Goal: Task Accomplishment & Management: Use online tool/utility

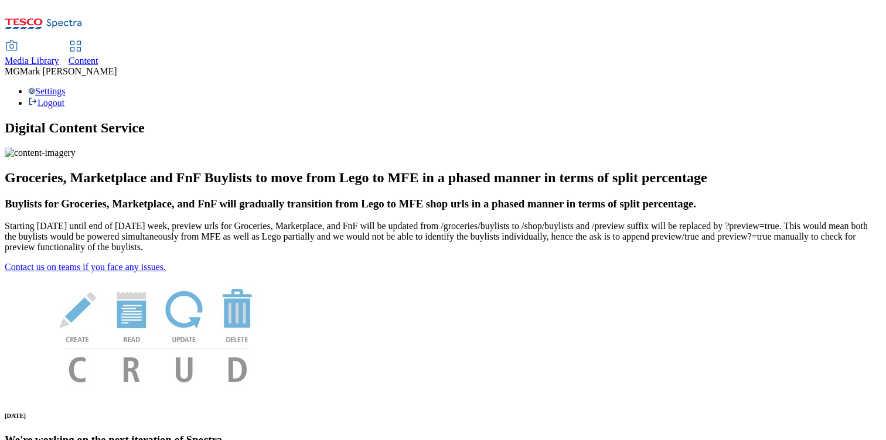
click at [98, 56] on span "Content" at bounding box center [84, 61] width 30 height 10
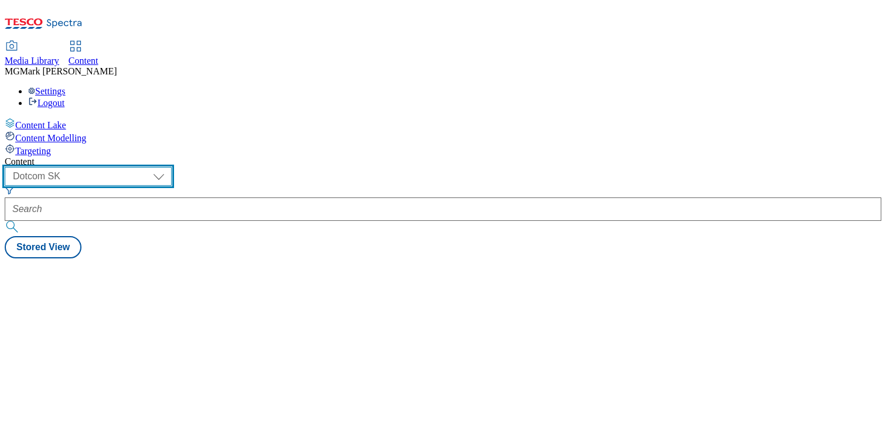
click at [172, 167] on select "Dotcom CZ Dotcom SK ghs-roi ghs-uk Phones UK" at bounding box center [88, 176] width 167 height 19
select select "ghs-[GEOGRAPHIC_DATA]"
click at [152, 167] on select "Dotcom CZ Dotcom SK ghs-roi ghs-uk Phones UK" at bounding box center [88, 176] width 167 height 19
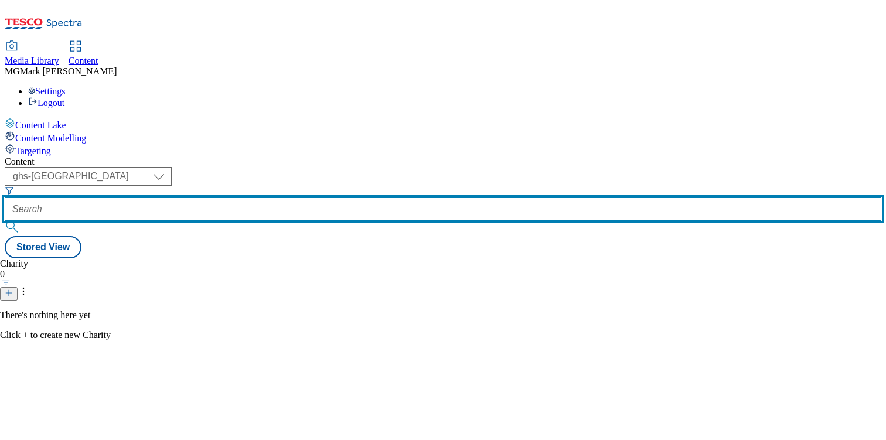
click at [292, 197] on input "text" at bounding box center [443, 208] width 877 height 23
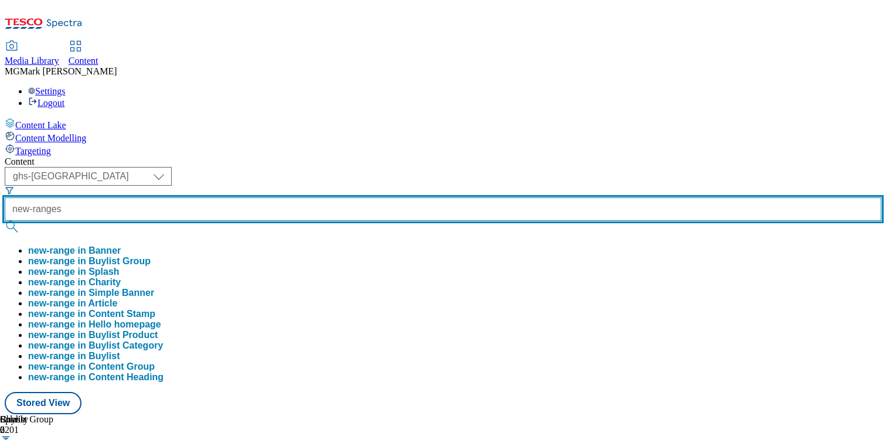
type input "new-ranges"
click at [5, 221] on button "submit" at bounding box center [13, 227] width 16 height 12
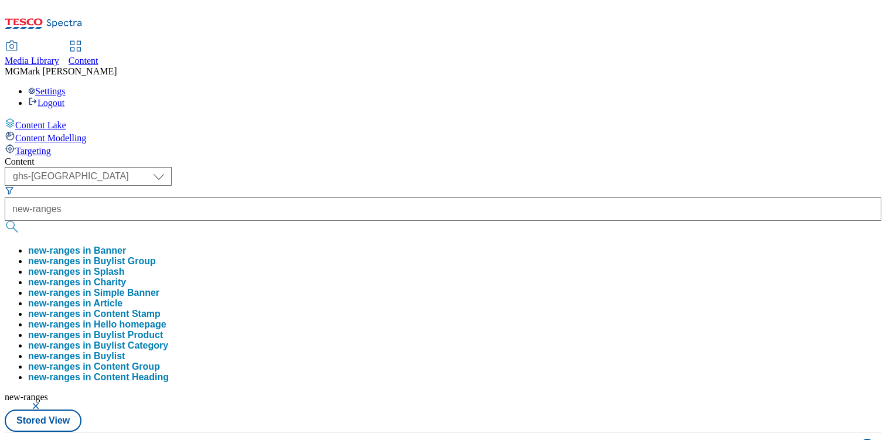
click at [500, 167] on div "( optional ) Dotcom CZ Dotcom SK ghs-roi ghs-uk Phones UK ghs-uk new-ranges new…" at bounding box center [443, 299] width 877 height 265
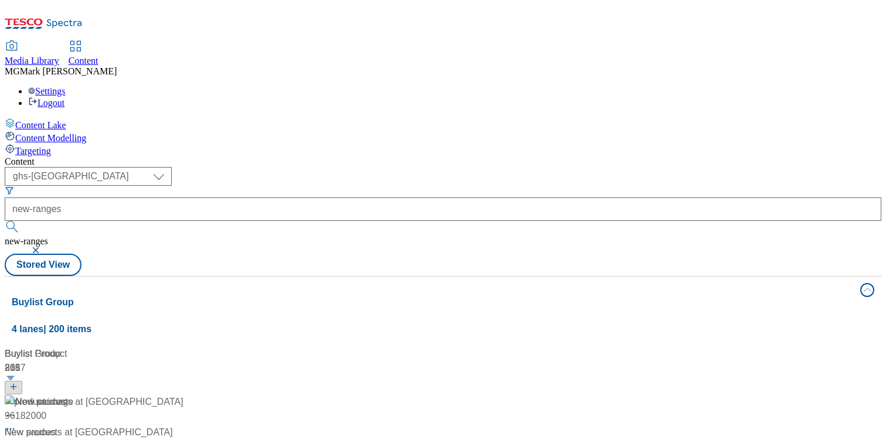
click at [189, 395] on div "New products at Tesco New products at [GEOGRAPHIC_DATA] / new-ranges [DATE] 02:…" at bounding box center [97, 445] width 185 height 101
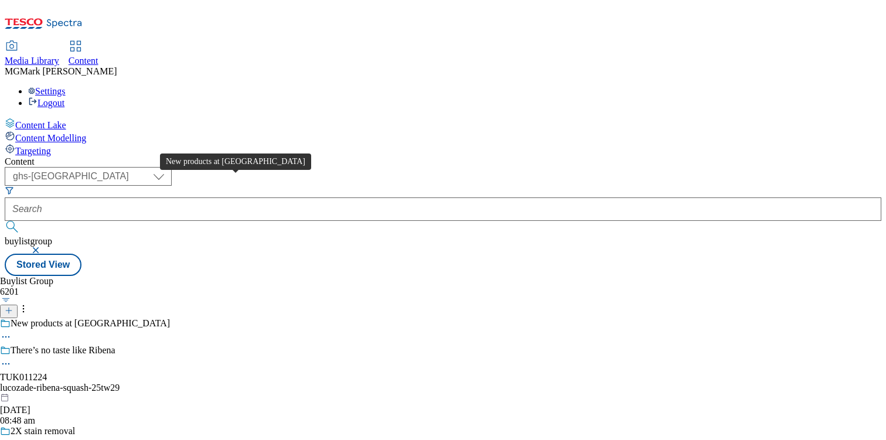
click at [170, 318] on div "New products at [GEOGRAPHIC_DATA]" at bounding box center [85, 331] width 170 height 27
click at [170, 318] on span "New products at [GEOGRAPHIC_DATA]" at bounding box center [90, 324] width 159 height 13
click at [170, 383] on div "lucozade-ribena-squash-25tw29" at bounding box center [85, 388] width 170 height 11
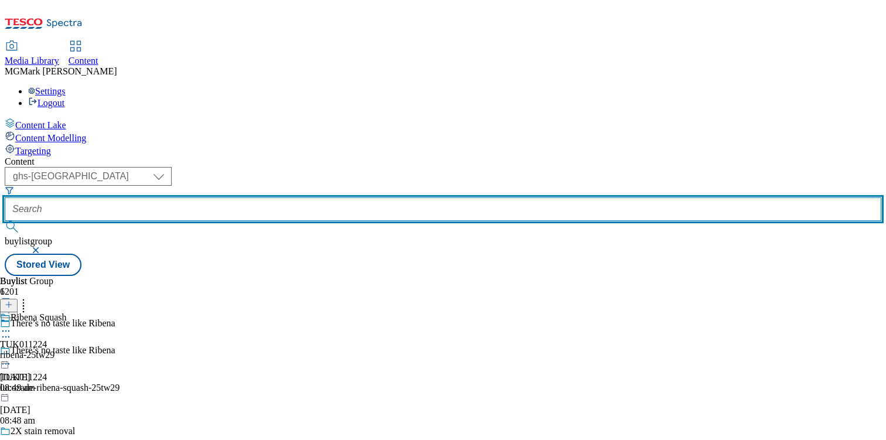
click at [295, 197] on input "text" at bounding box center [443, 208] width 877 height 23
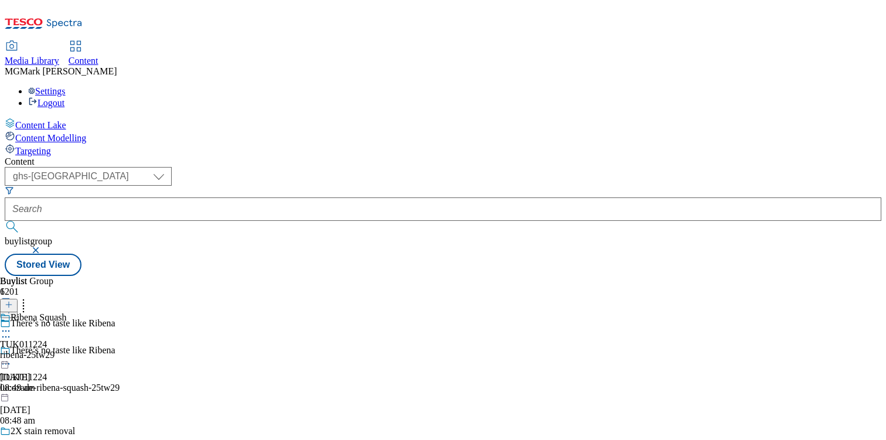
click at [43, 247] on button "button" at bounding box center [37, 250] width 12 height 7
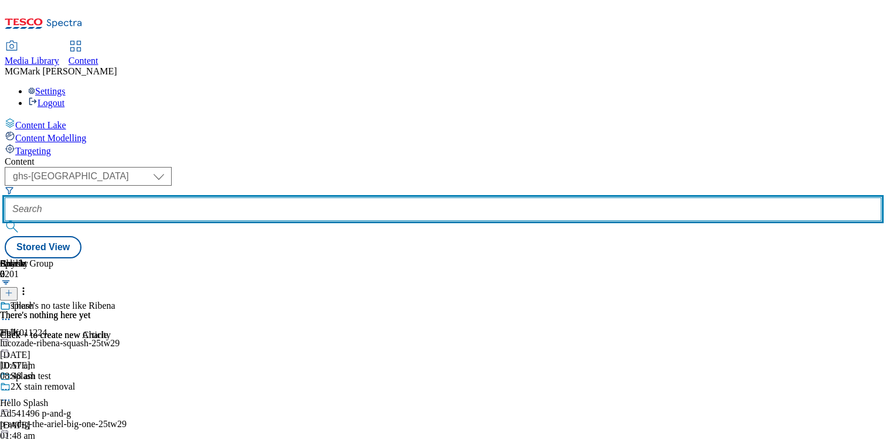
click at [303, 197] on input "text" at bounding box center [443, 208] width 877 height 23
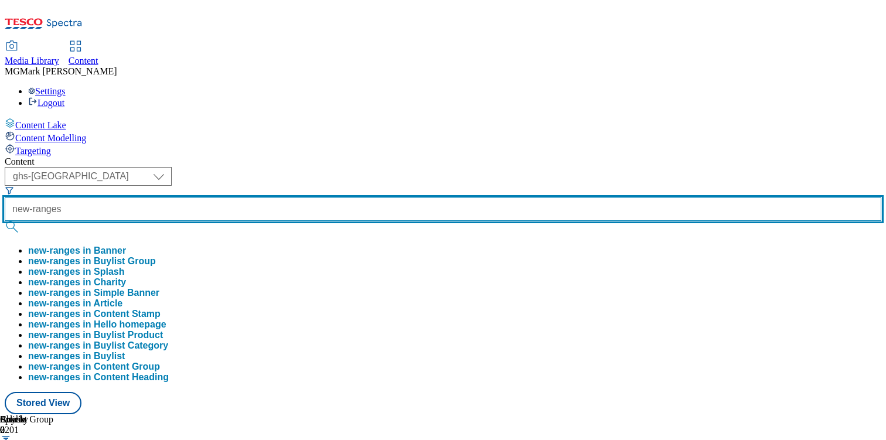
type input "new-ranges"
click at [5, 221] on button "submit" at bounding box center [13, 227] width 16 height 12
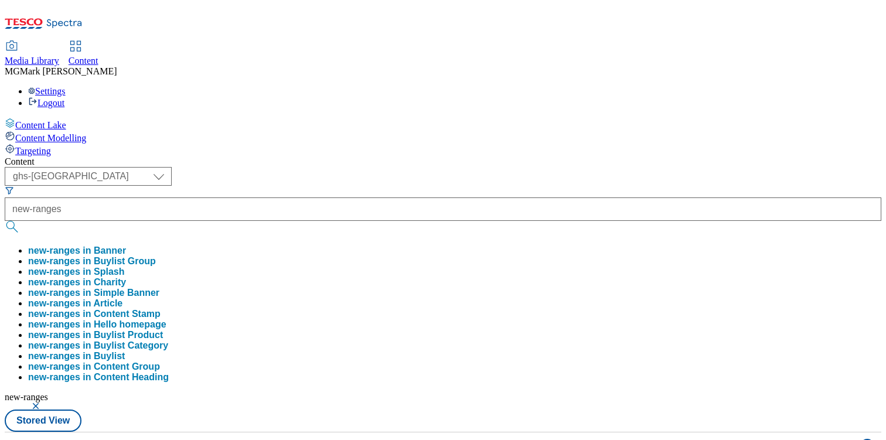
click at [515, 167] on div "( optional ) Dotcom CZ Dotcom SK ghs-roi ghs-uk Phones UK ghs-uk new-ranges new…" at bounding box center [443, 299] width 877 height 265
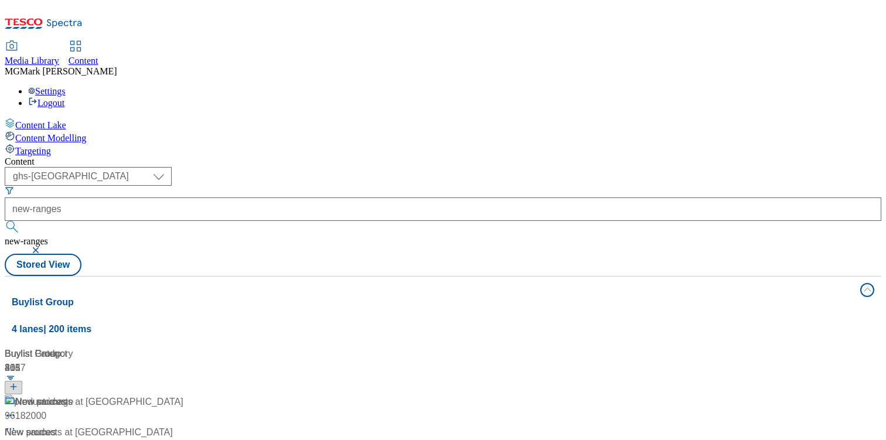
click at [189, 395] on div "New products at Tesco New products at [GEOGRAPHIC_DATA] / new-ranges [DATE] 02:…" at bounding box center [97, 445] width 185 height 101
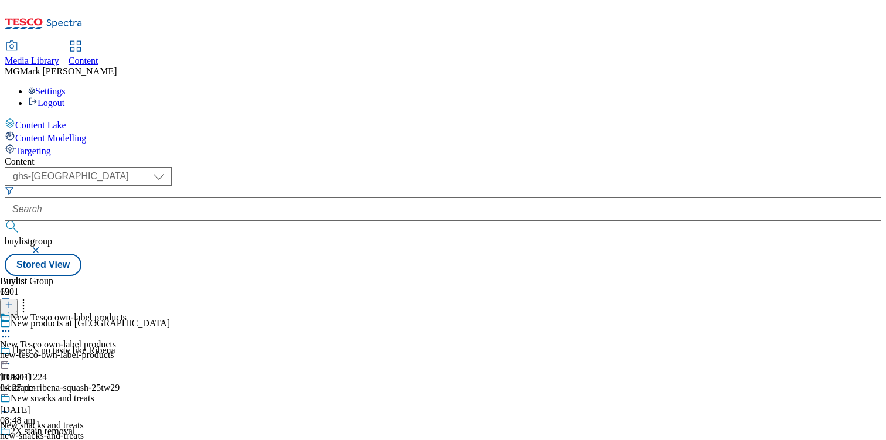
click at [127, 350] on div "new-tesco-own-label-products" at bounding box center [63, 355] width 127 height 11
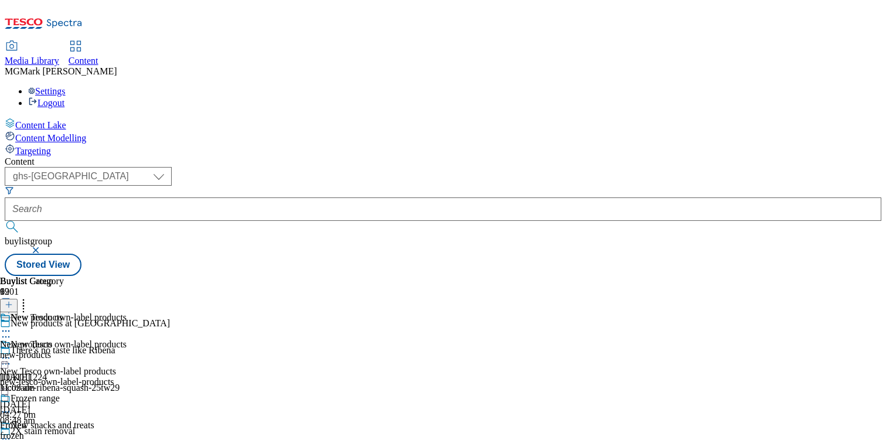
scroll to position [321, 0]
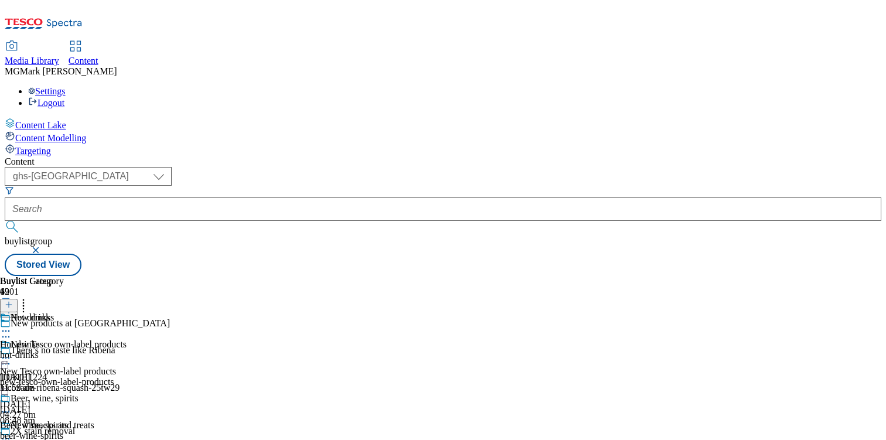
scroll to position [0, 0]
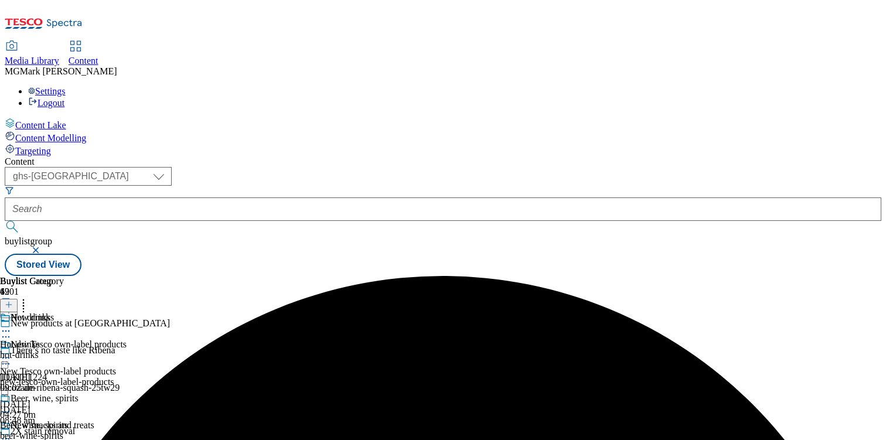
click at [12, 325] on icon at bounding box center [6, 331] width 12 height 12
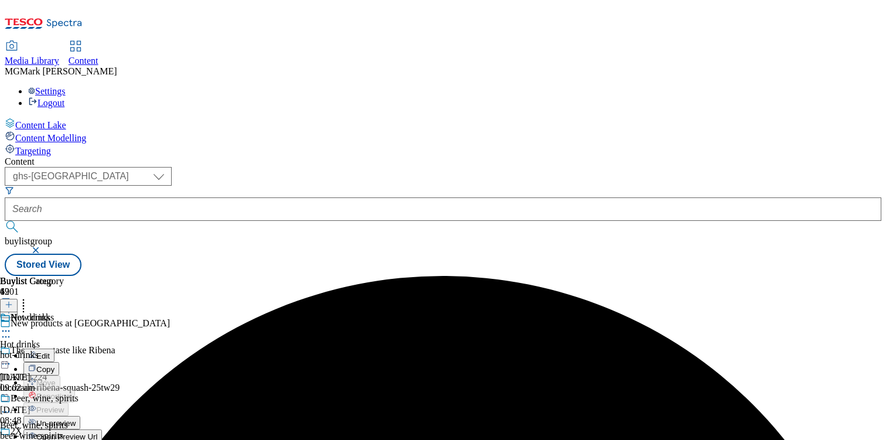
click at [76, 419] on span "Un-preview" at bounding box center [55, 423] width 39 height 9
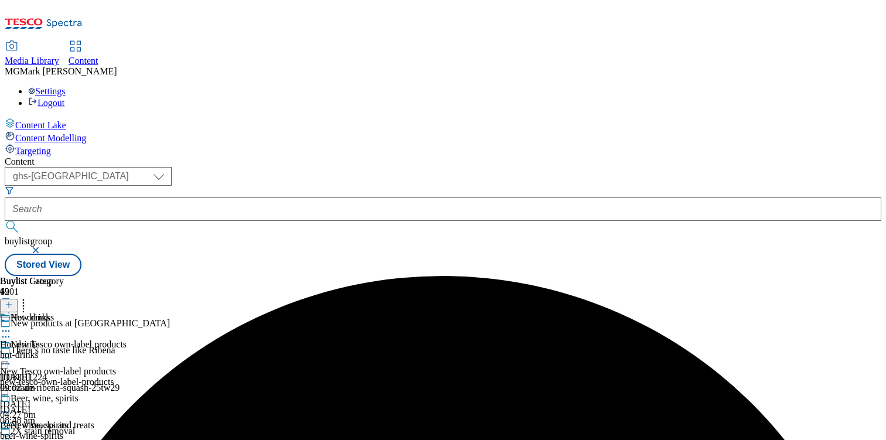
click at [12, 406] on icon at bounding box center [6, 412] width 12 height 12
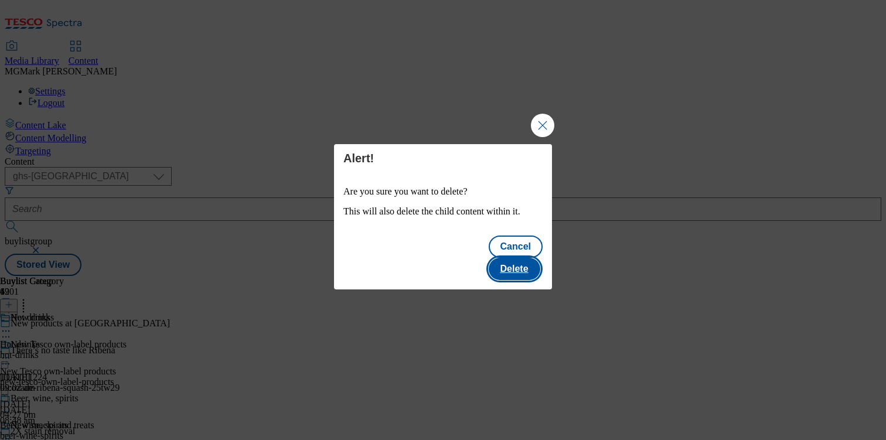
click at [516, 261] on button "Delete" at bounding box center [515, 269] width 52 height 22
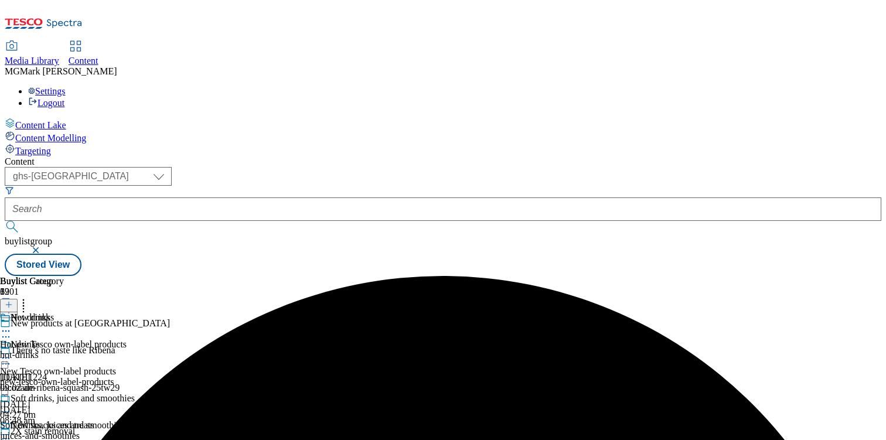
click at [13, 301] on icon at bounding box center [9, 305] width 8 height 8
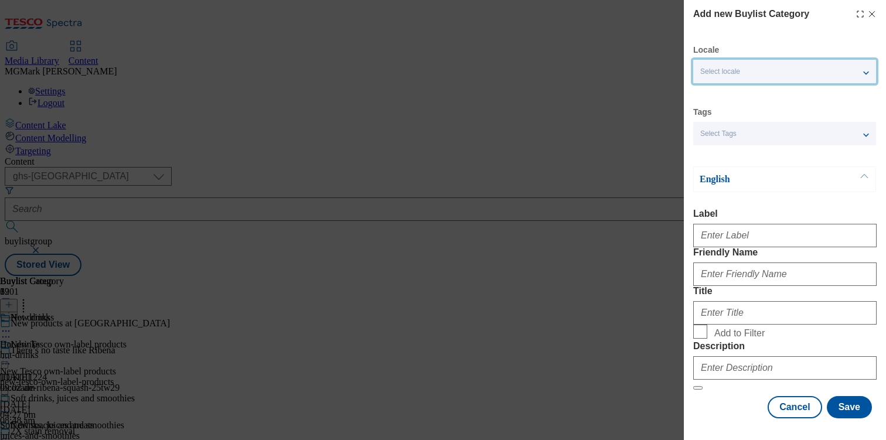
click at [714, 70] on span "Select locale" at bounding box center [720, 71] width 40 height 9
click at [706, 197] on div "English Label Friendly Name Title Add to Filter Description" at bounding box center [784, 278] width 183 height 224
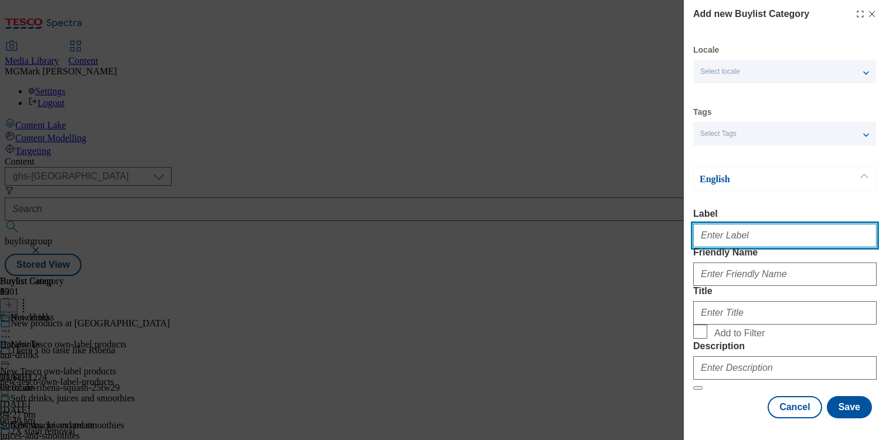
click at [725, 241] on input "Label" at bounding box center [784, 235] width 183 height 23
type input "Beers, wines and spirits"
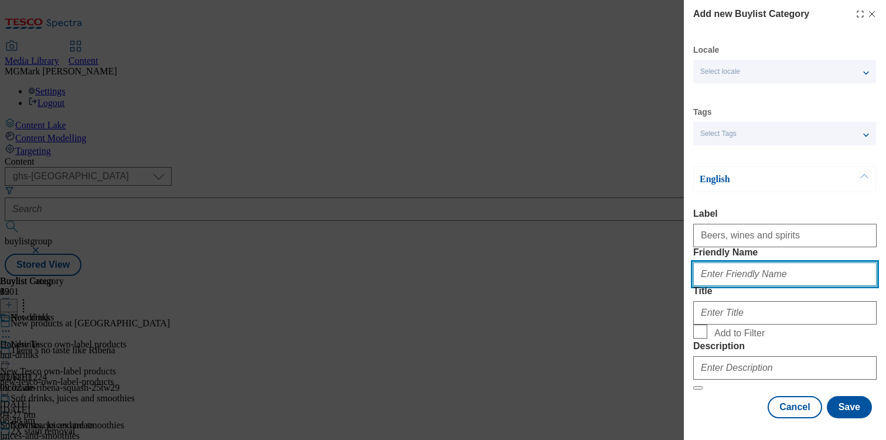
click at [764, 286] on input "Friendly Name" at bounding box center [784, 274] width 183 height 23
type input "beer-wine-spiriots"
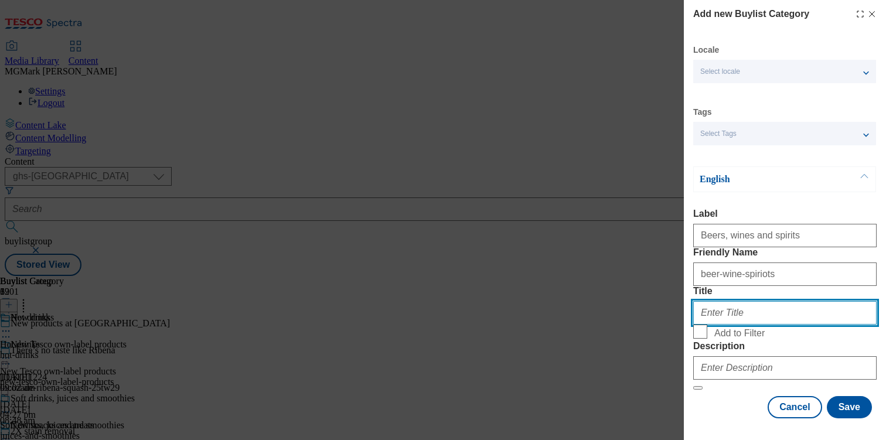
click at [737, 325] on input "Title" at bounding box center [784, 312] width 183 height 23
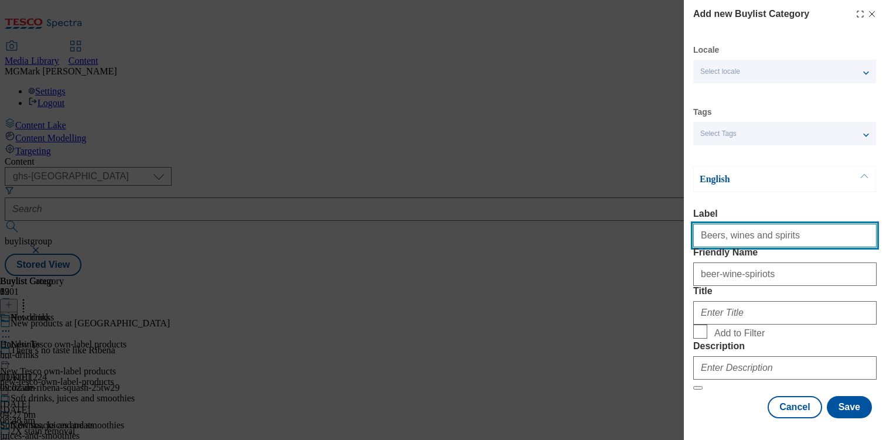
click at [771, 241] on input "Beers, wines and spirits" at bounding box center [784, 235] width 183 height 23
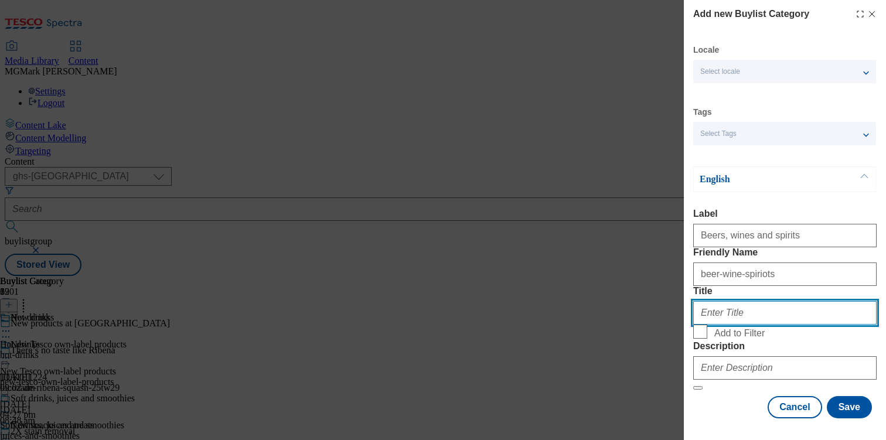
click at [747, 325] on input "Title" at bounding box center [784, 312] width 183 height 23
paste input "Beers, wines and spirits"
type input "Beers, wines and spirits"
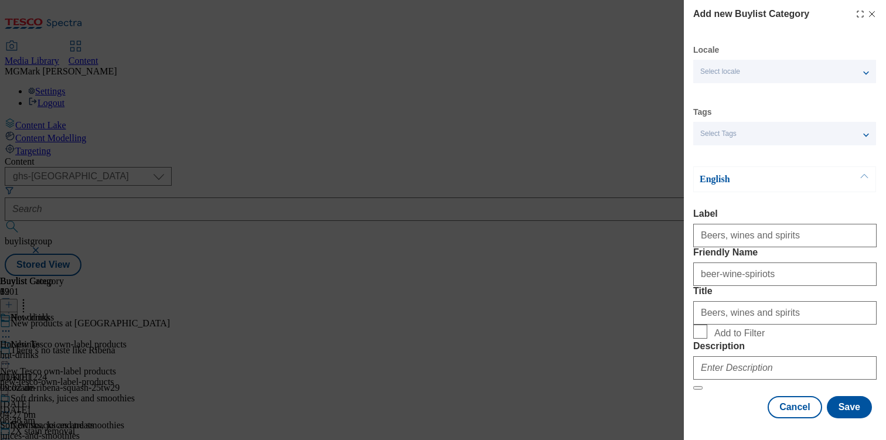
click at [715, 328] on span "Add to Filter" at bounding box center [739, 333] width 50 height 11
click at [707, 325] on input "Add to Filter" at bounding box center [700, 332] width 14 height 14
checkbox input "true"
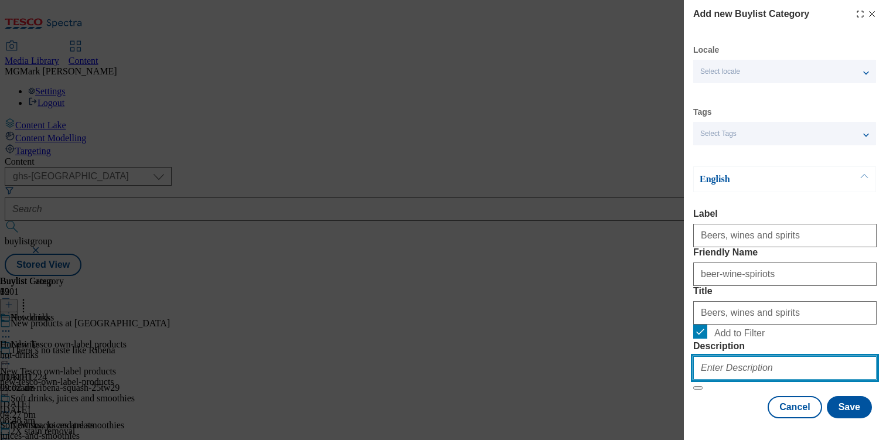
click at [724, 356] on input "Description" at bounding box center [784, 367] width 183 height 23
type input "."
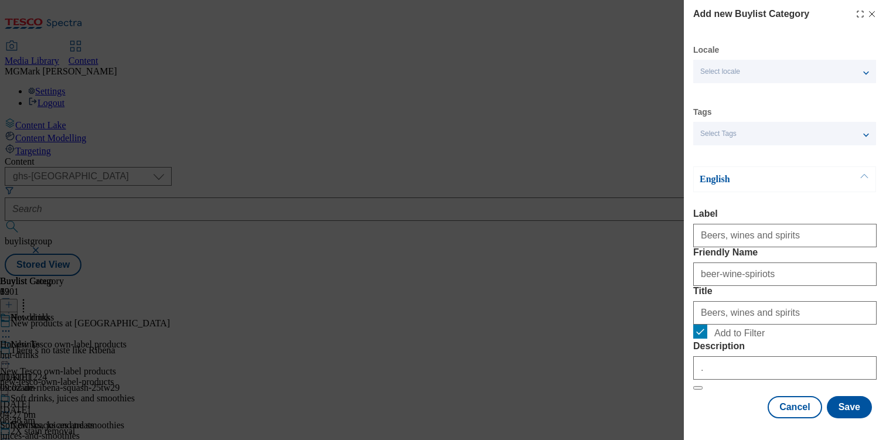
click at [719, 407] on div "Cancel Save" at bounding box center [784, 407] width 183 height 22
click at [856, 413] on button "Save" at bounding box center [849, 407] width 45 height 22
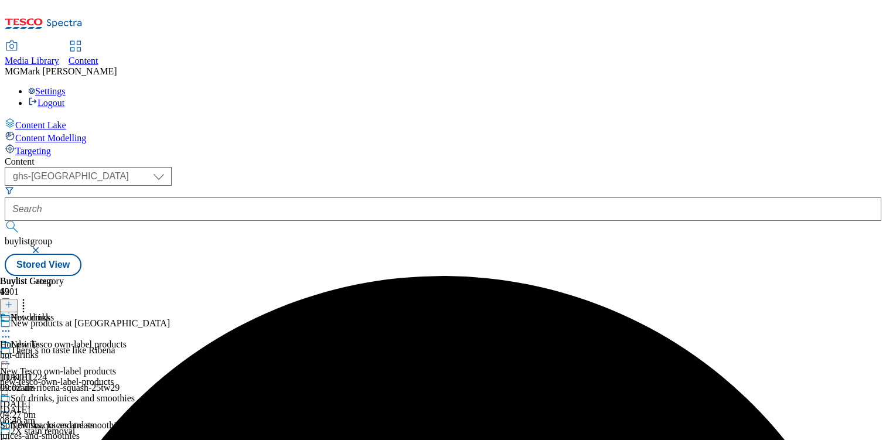
scroll to position [108, 0]
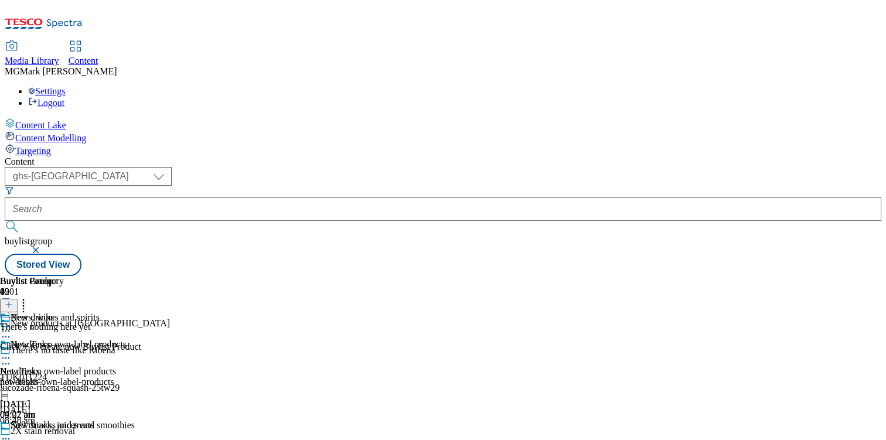
scroll to position [29, 0]
click at [13, 301] on icon at bounding box center [9, 305] width 8 height 8
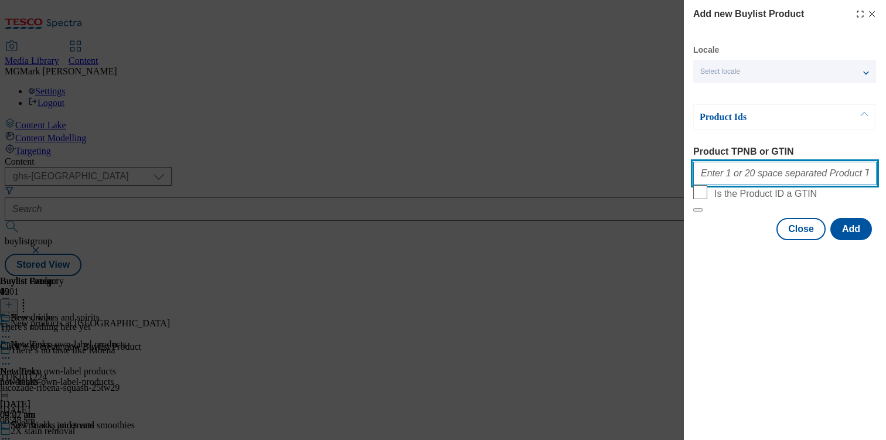
click at [758, 182] on input "Product TPNB or GTIN" at bounding box center [784, 173] width 183 height 23
paste input "96175251 96923743 96629654 96643982 96713888 96713888 96873997 96873997 9681464…"
type input "96175251 96923743 96629654 96643982 96713888 96713888 96873997 96873997 9681464…"
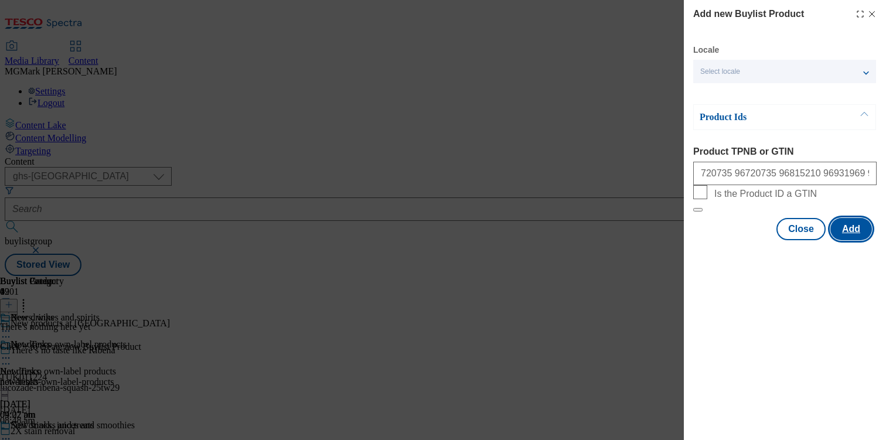
scroll to position [0, 0]
click at [844, 240] on button "Add" at bounding box center [851, 229] width 42 height 22
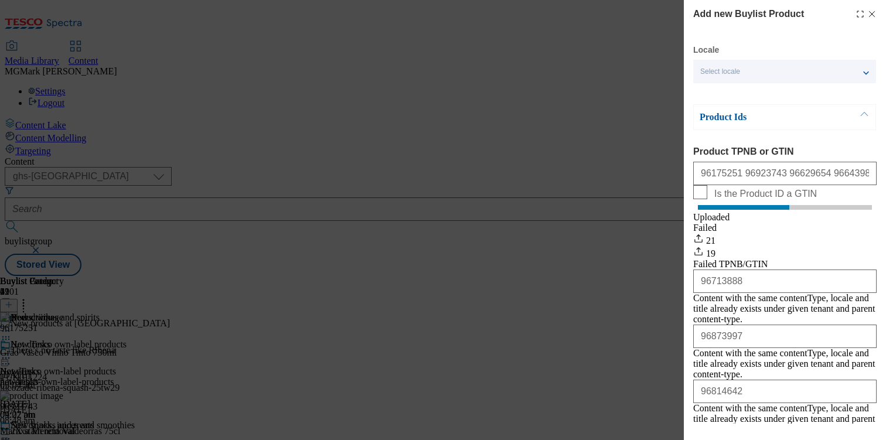
scroll to position [778, 0]
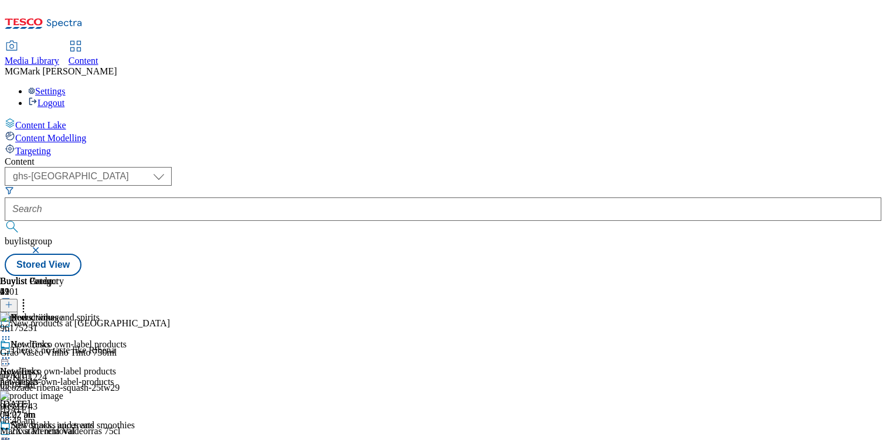
click at [12, 325] on icon at bounding box center [6, 331] width 12 height 12
click at [54, 349] on button "Edit" at bounding box center [38, 355] width 31 height 13
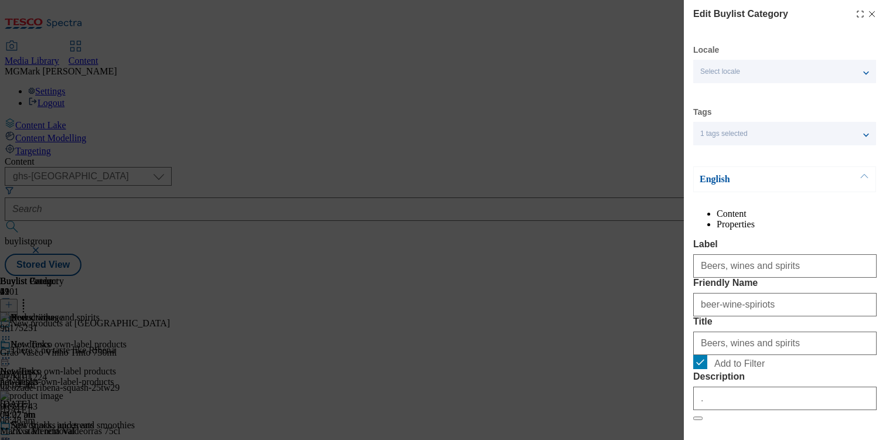
scroll to position [137, 0]
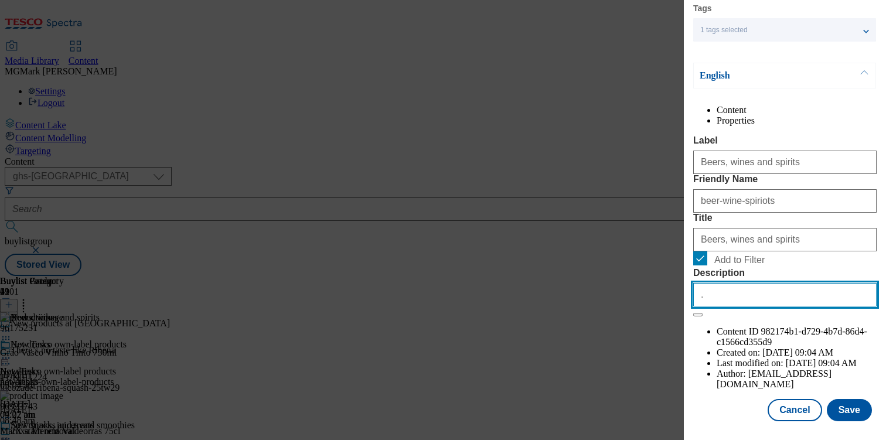
click at [732, 306] on input "." at bounding box center [784, 294] width 183 height 23
paste input "Want to add some new drinks to your basket? From new alcohol flavours to soft d…"
type input ".Want to add some new drinks to your basket? From new alcohol flavours to soft …"
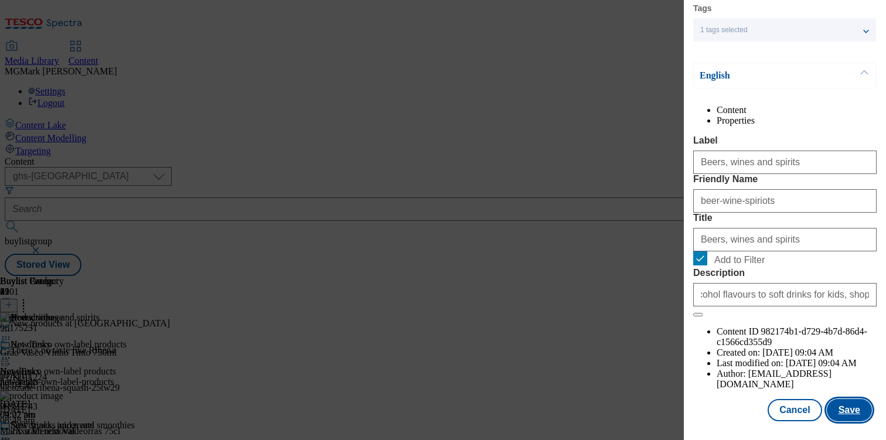
scroll to position [0, 0]
click at [847, 410] on button "Save" at bounding box center [849, 410] width 45 height 22
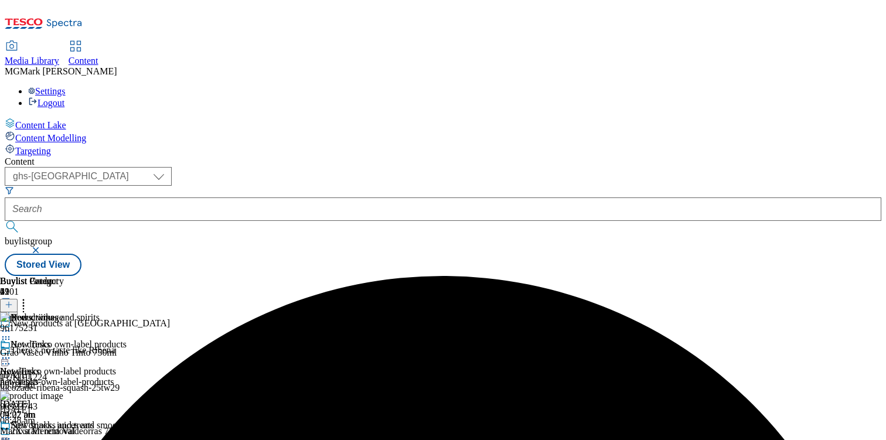
click at [12, 325] on icon at bounding box center [6, 331] width 12 height 12
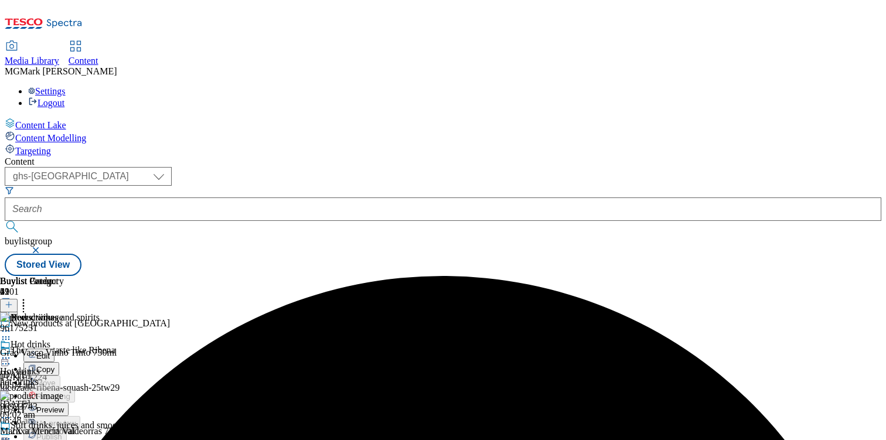
click at [64, 405] on span "Preview" at bounding box center [50, 409] width 28 height 9
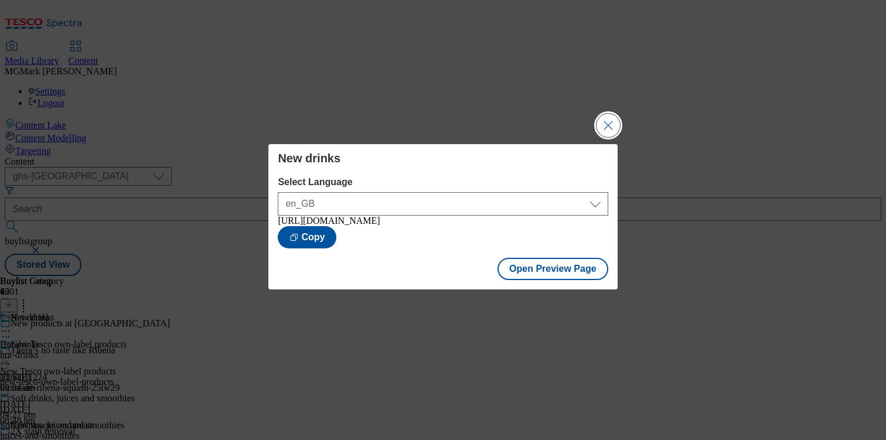
click at [599, 123] on button "Close Modal" at bounding box center [608, 125] width 23 height 23
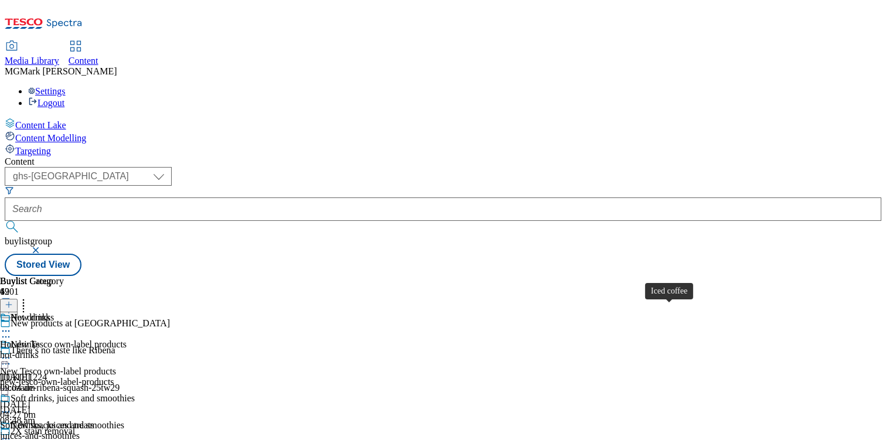
scroll to position [108, 0]
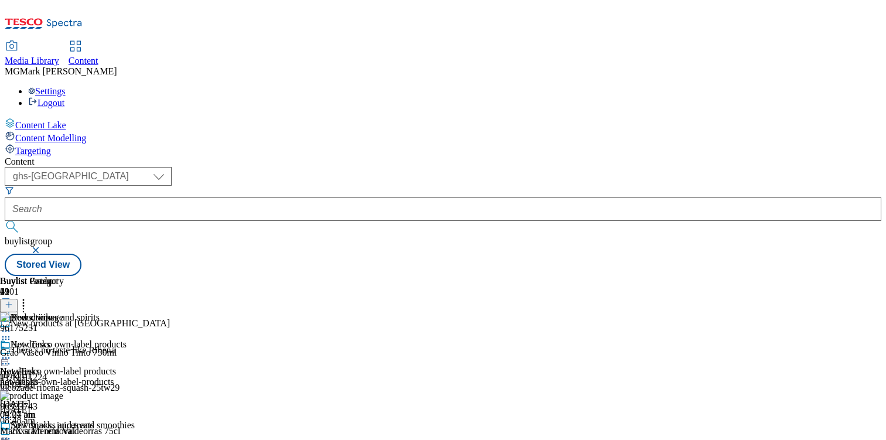
scroll to position [0, 154]
click at [127, 312] on div "New drinks" at bounding box center [63, 325] width 127 height 27
click at [12, 325] on icon at bounding box center [6, 331] width 12 height 12
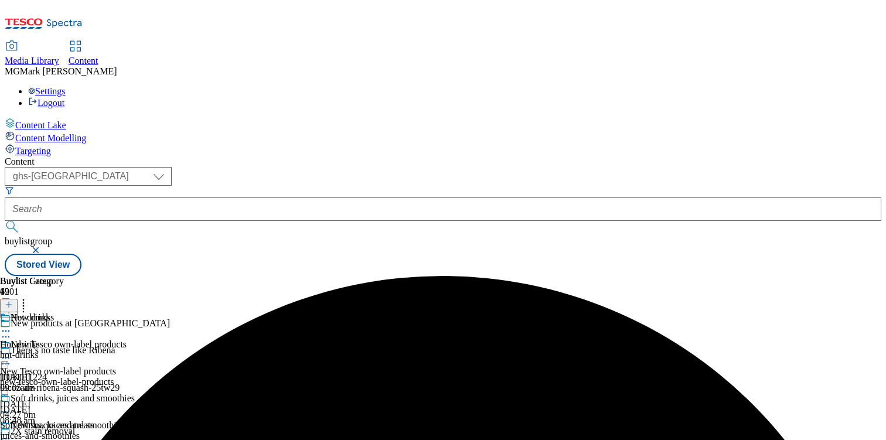
click at [4, 330] on circle at bounding box center [3, 331] width 2 height 2
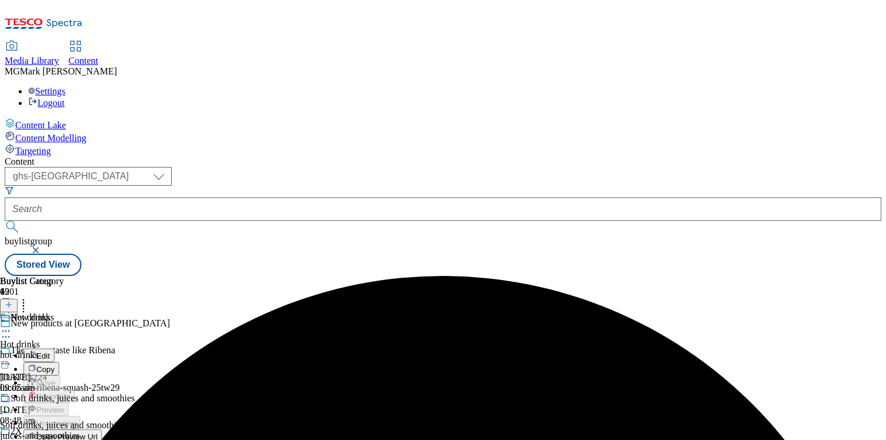
click at [97, 432] on span "Open Preview Url" at bounding box center [66, 436] width 61 height 9
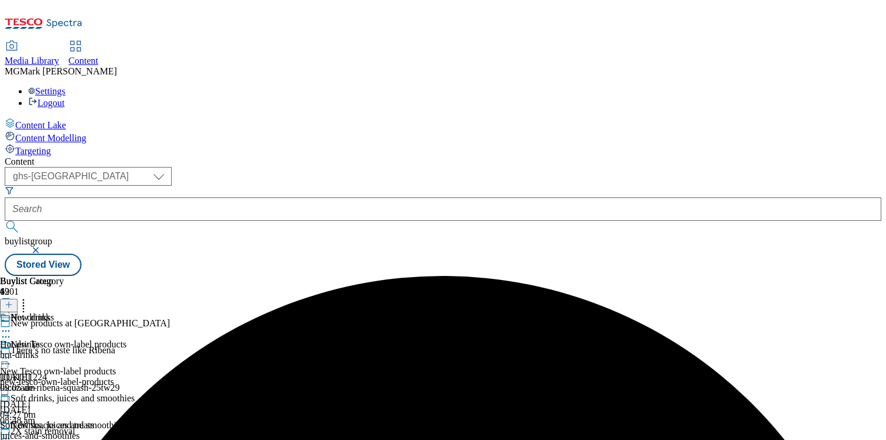
click at [127, 377] on div "new-tesco-own-label-products" at bounding box center [63, 382] width 127 height 11
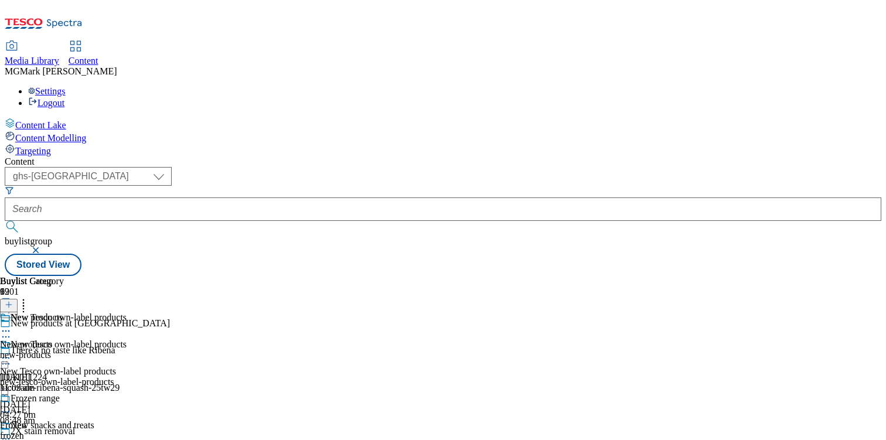
scroll to position [249, 0]
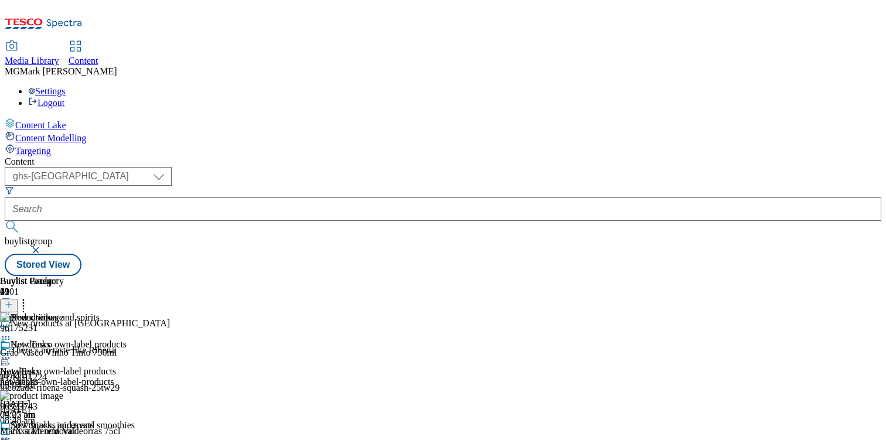
scroll to position [233, 0]
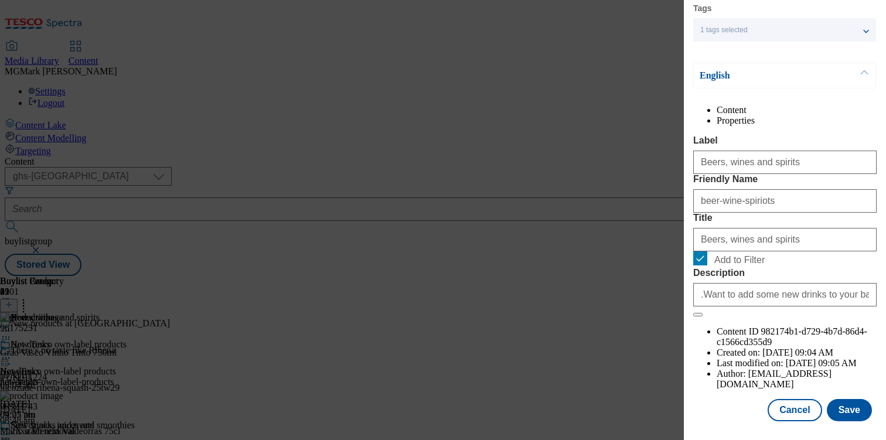
scroll to position [136, 0]
click at [756, 213] on input "beer-wine-spiriots" at bounding box center [784, 200] width 183 height 23
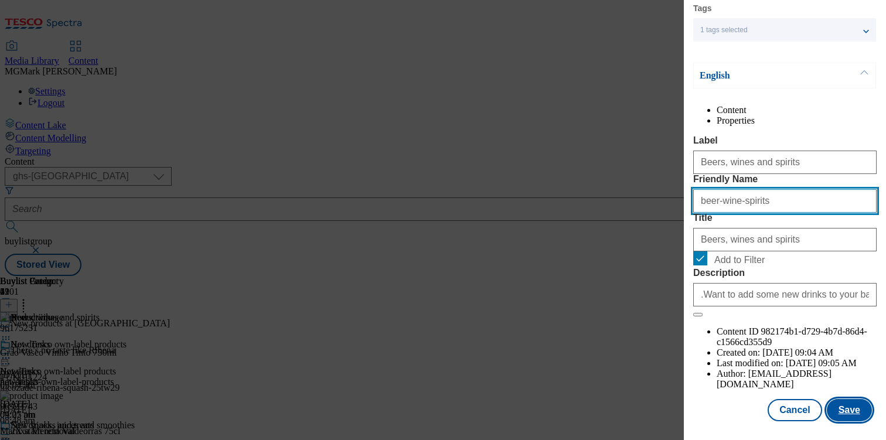
type input "beer-wine-spirits"
click at [841, 411] on button "Save" at bounding box center [849, 410] width 45 height 22
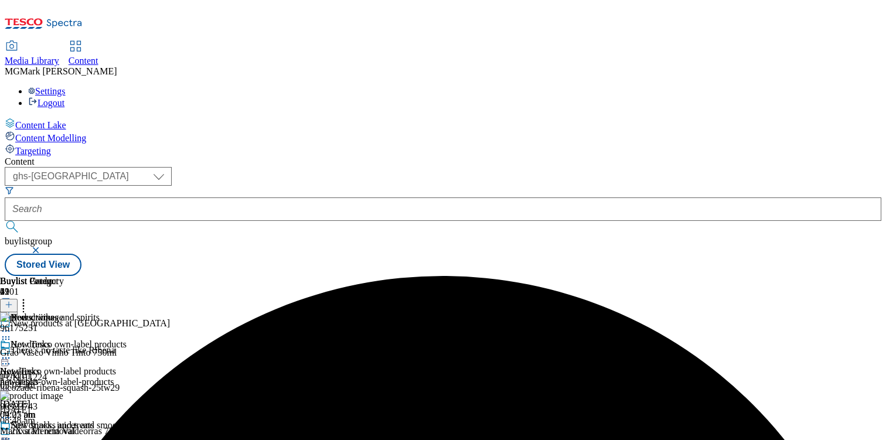
scroll to position [0, 154]
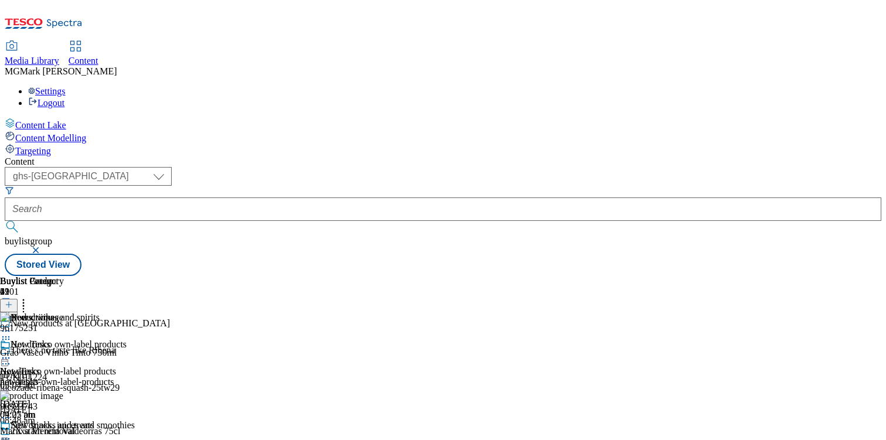
click at [12, 325] on icon at bounding box center [6, 331] width 12 height 12
click at [54, 349] on button "Edit" at bounding box center [38, 355] width 31 height 13
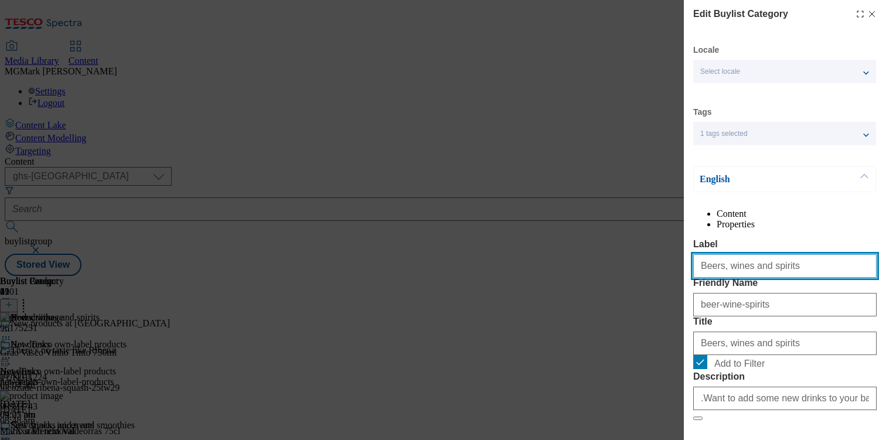
drag, startPoint x: 754, startPoint y: 294, endPoint x: 743, endPoint y: 294, distance: 10.5
click at [743, 278] on input "Beers, wines and spirits" at bounding box center [784, 265] width 183 height 23
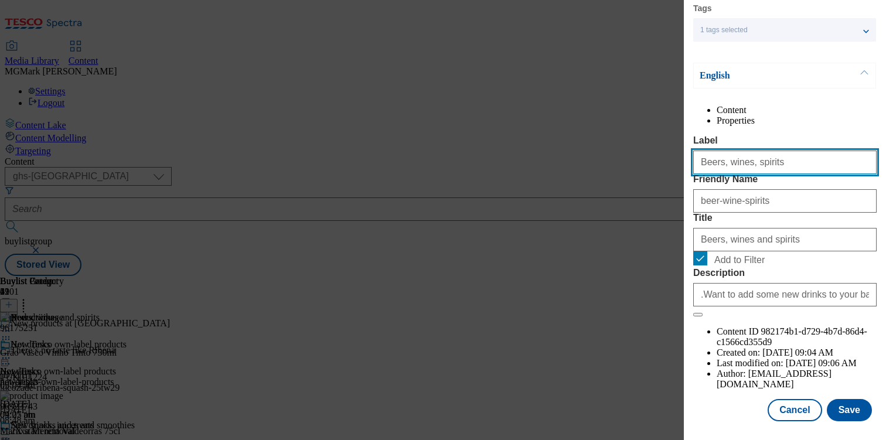
type input "Beers, wines, spirits"
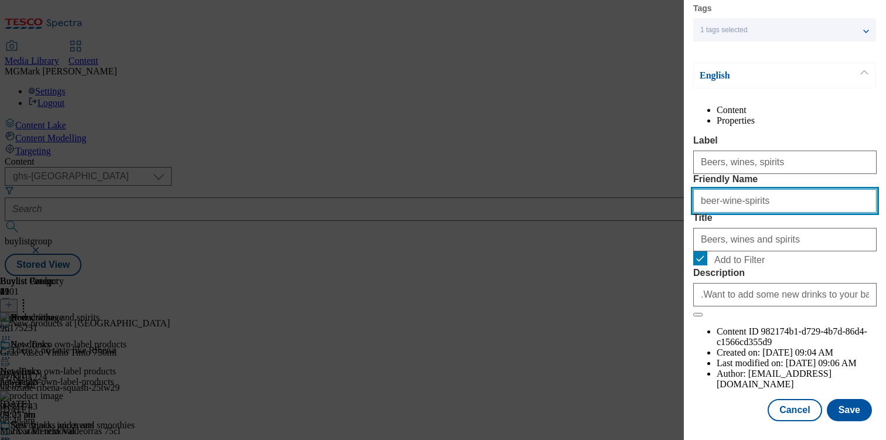
click at [735, 213] on input "beer-wine-spirits" at bounding box center [784, 200] width 183 height 23
type input "beer-wine-and-spirits"
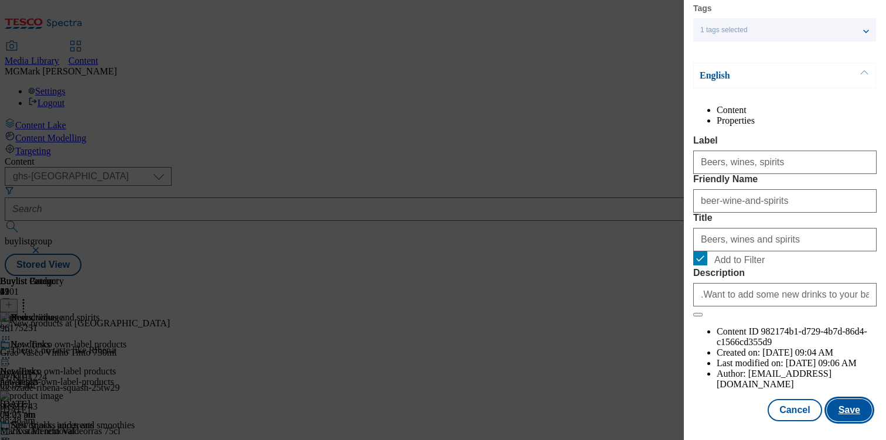
click at [839, 403] on button "Save" at bounding box center [849, 410] width 45 height 22
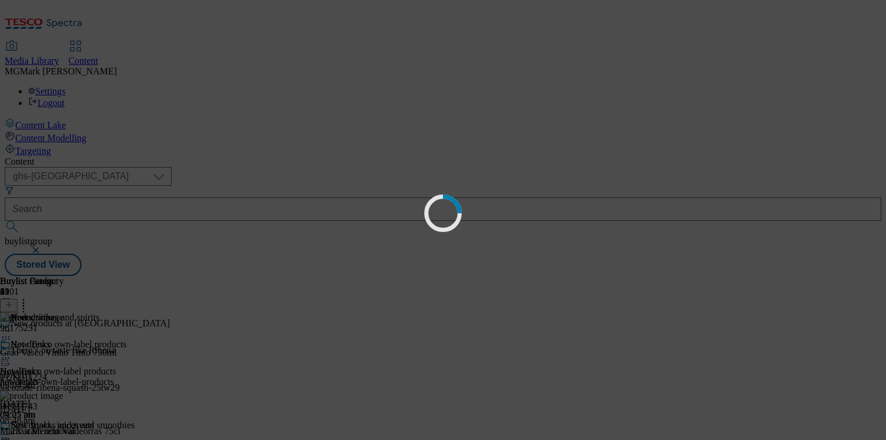
scroll to position [0, 0]
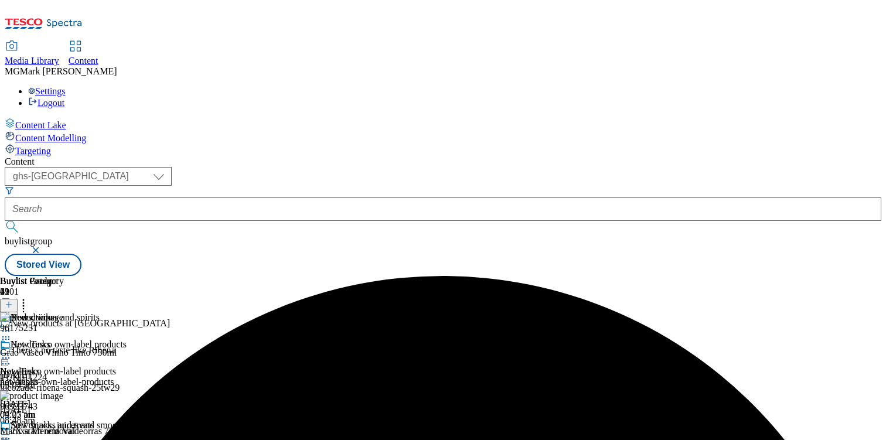
click at [12, 325] on icon at bounding box center [6, 331] width 12 height 12
click at [64, 405] on span "Preview" at bounding box center [50, 409] width 28 height 9
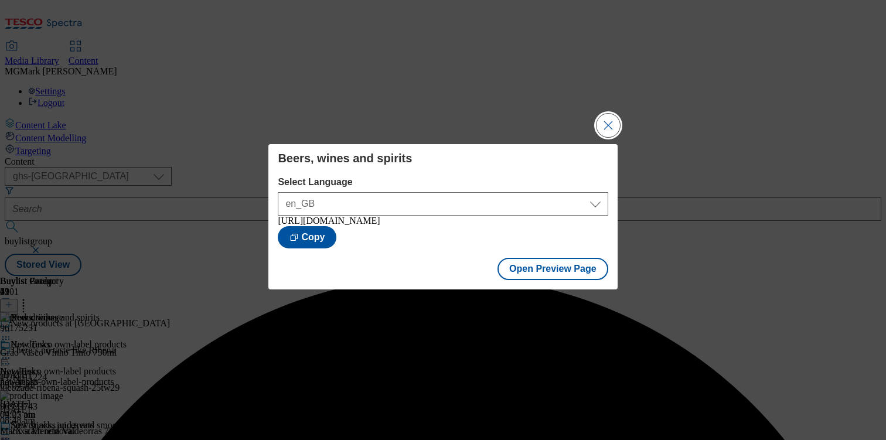
click at [604, 114] on button "Close Modal" at bounding box center [608, 125] width 23 height 23
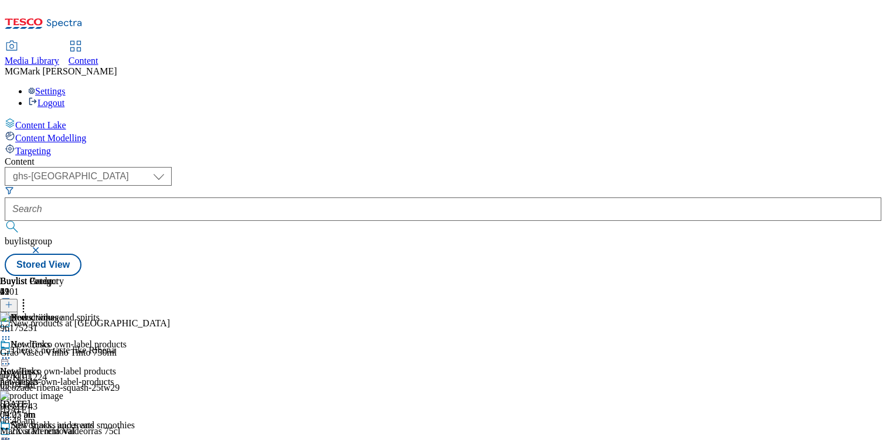
click at [12, 325] on icon at bounding box center [6, 331] width 12 height 12
click at [97, 432] on span "Open Preview Url" at bounding box center [66, 436] width 61 height 9
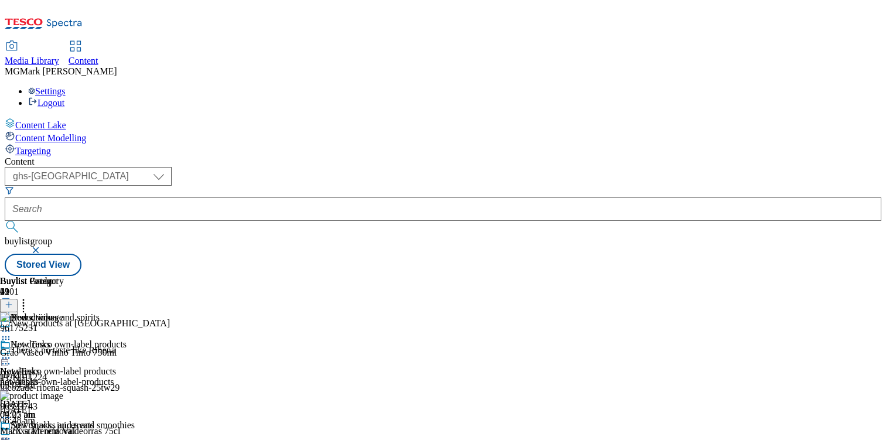
scroll to position [1986, 0]
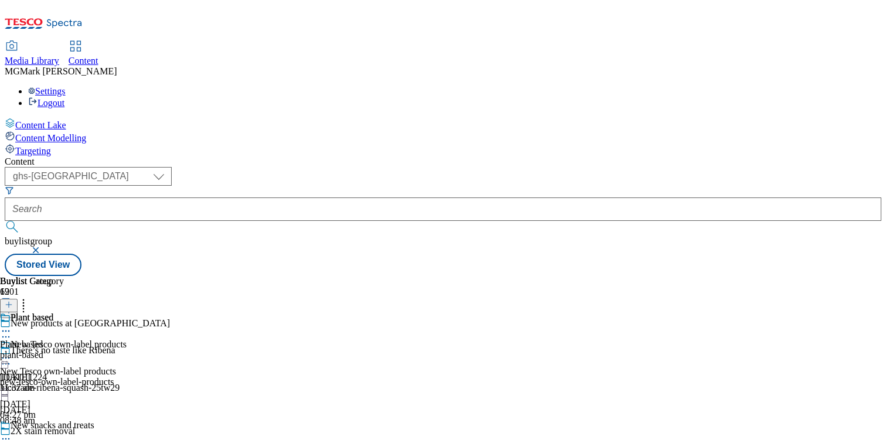
click at [64, 318] on div "Plant based Plant based plant-based 4 Jun 2025 11:37 am" at bounding box center [32, 352] width 64 height 81
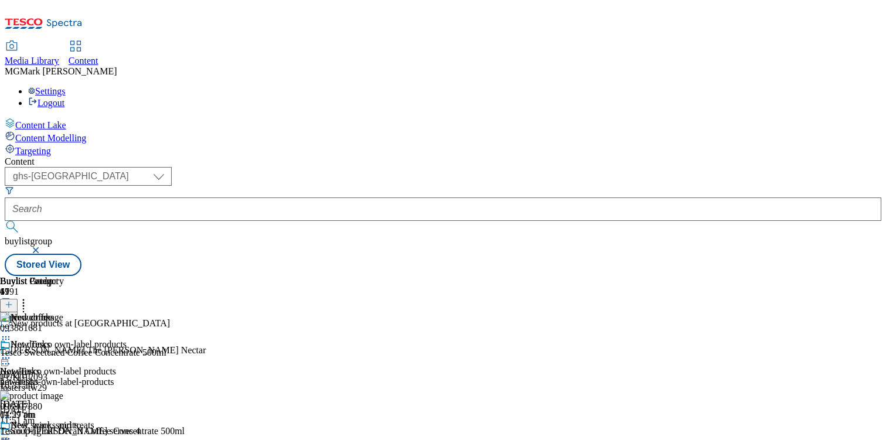
select select "ghs-[GEOGRAPHIC_DATA]"
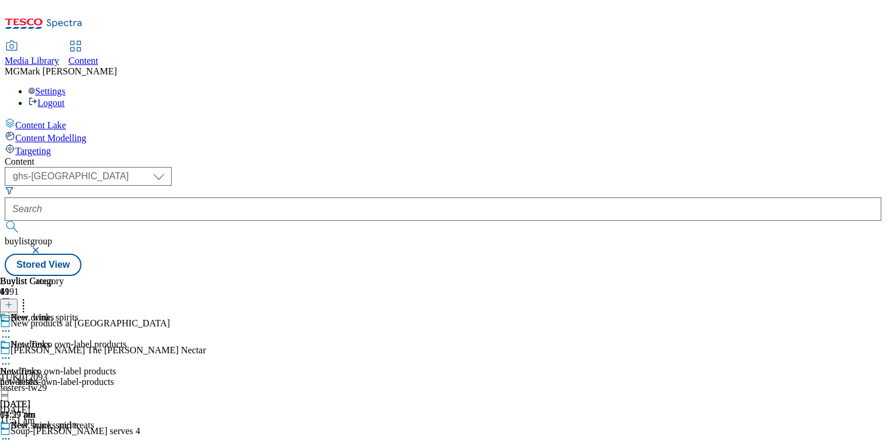
click at [12, 433] on icon at bounding box center [6, 439] width 12 height 12
click at [836, 276] on div "Buylist Group 6191 New products at Tesco [PERSON_NAME] The [PERSON_NAME] Nectar…" at bounding box center [443, 276] width 877 height 0
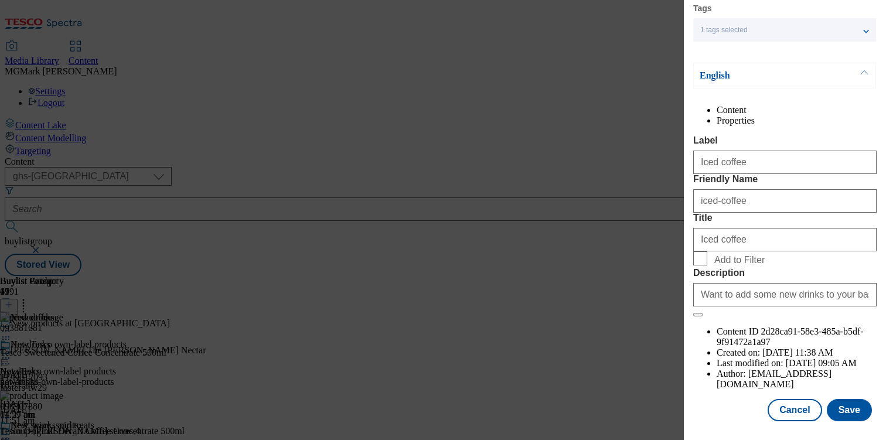
scroll to position [0, 0]
click at [803, 410] on button "Cancel" at bounding box center [795, 410] width 54 height 22
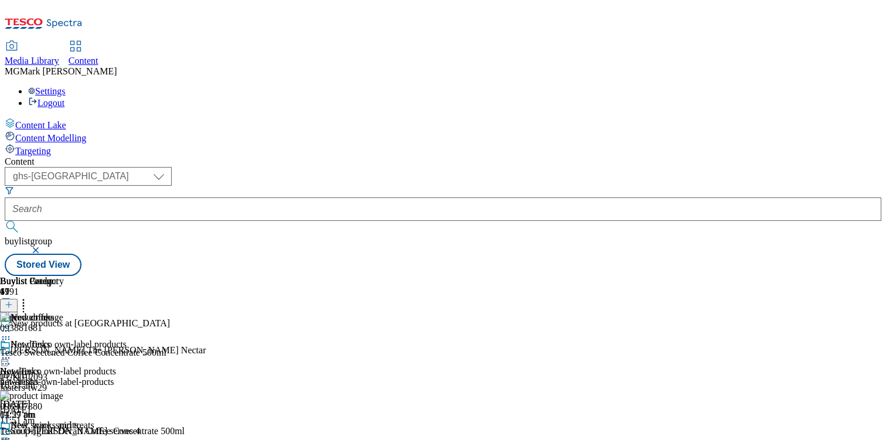
click at [43, 247] on button "button" at bounding box center [37, 250] width 12 height 7
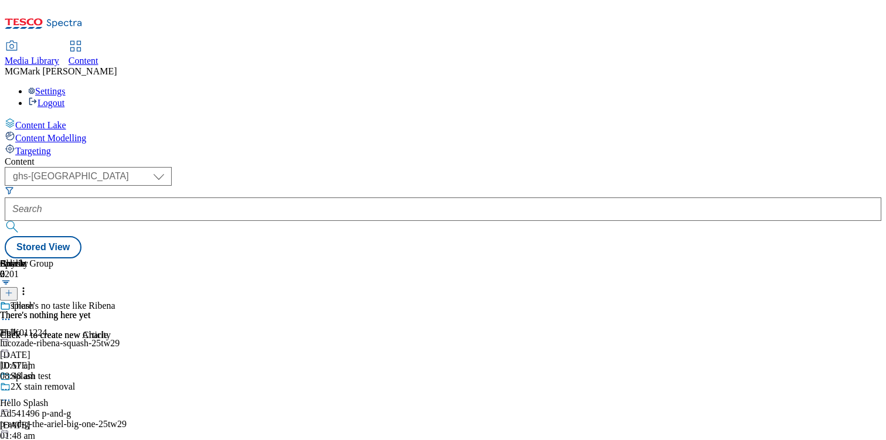
scroll to position [164, 0]
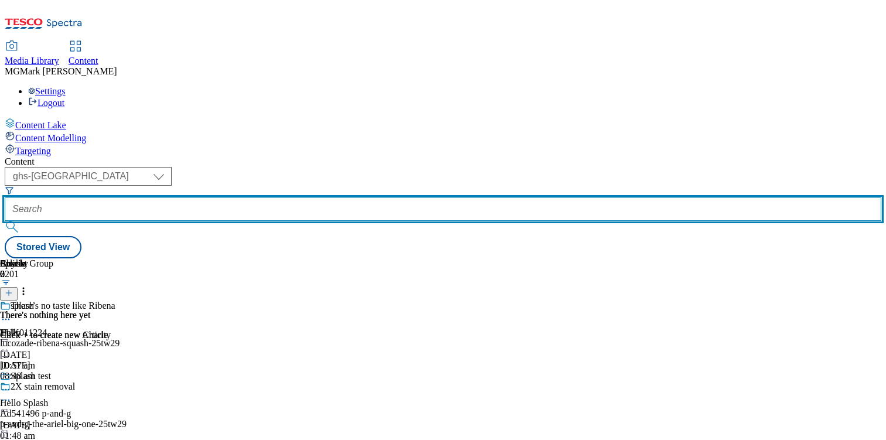
click at [282, 197] on input "text" at bounding box center [443, 208] width 877 height 23
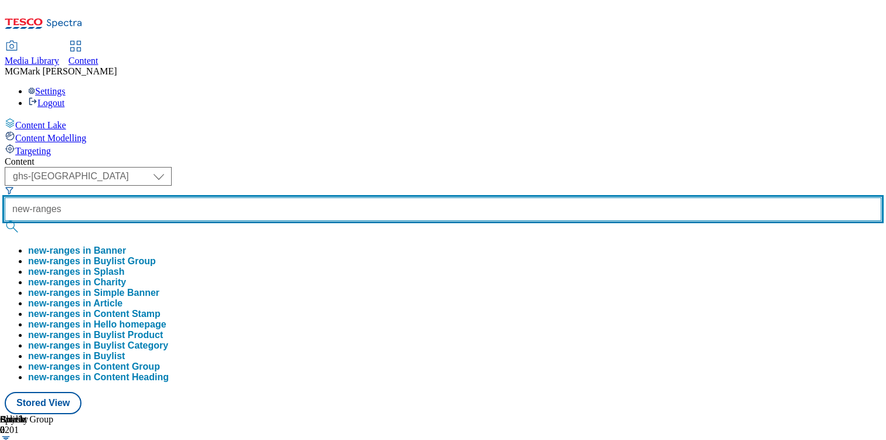
type input "new-ranges"
click at [5, 221] on button "submit" at bounding box center [13, 227] width 16 height 12
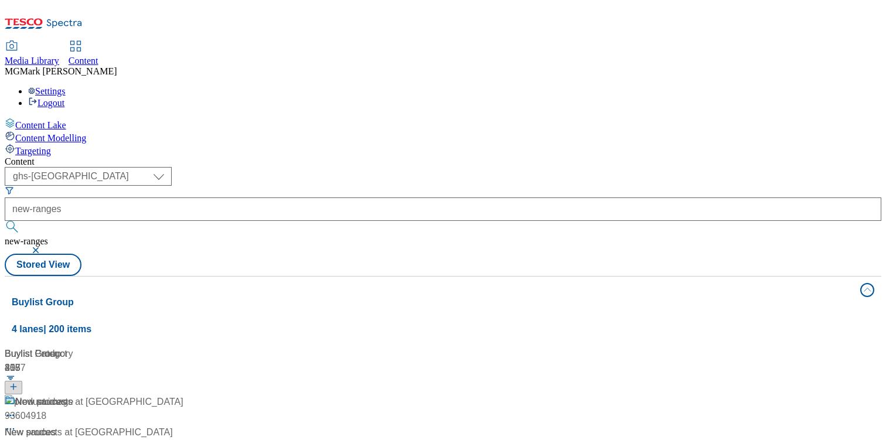
click at [486, 167] on div "( optional ) Dotcom CZ Dotcom SK ghs-roi ghs-uk Phones [GEOGRAPHIC_DATA] ghs-[G…" at bounding box center [443, 221] width 877 height 109
click at [189, 395] on div "New products at Tesco New products at [GEOGRAPHIC_DATA] / new-ranges [DATE] 02:…" at bounding box center [97, 445] width 185 height 101
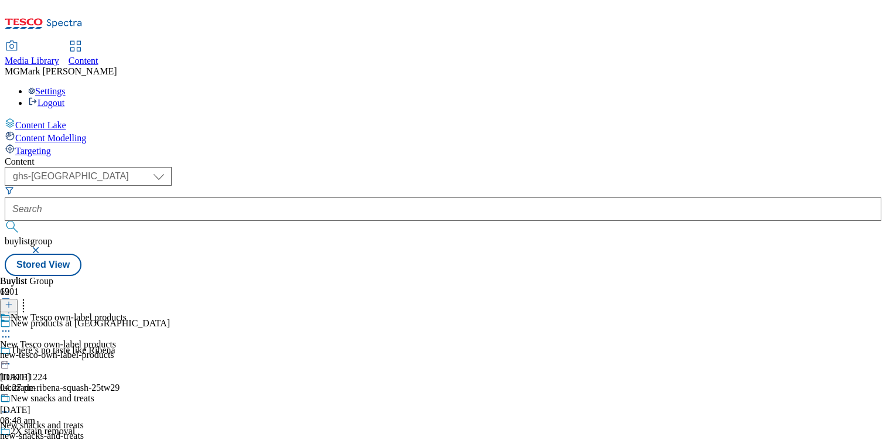
scroll to position [322, 0]
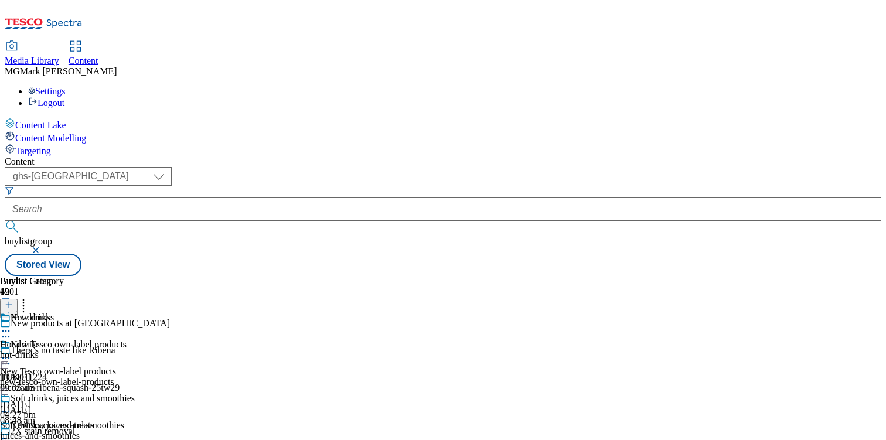
scroll to position [108, 0]
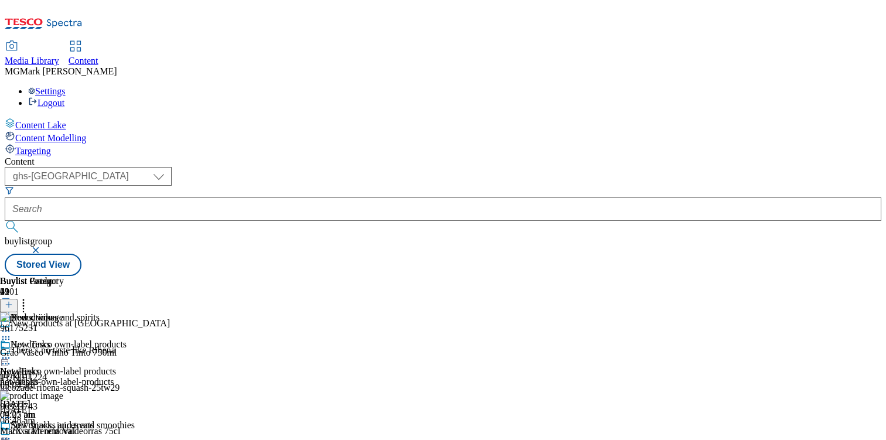
click at [12, 352] on icon at bounding box center [6, 358] width 12 height 12
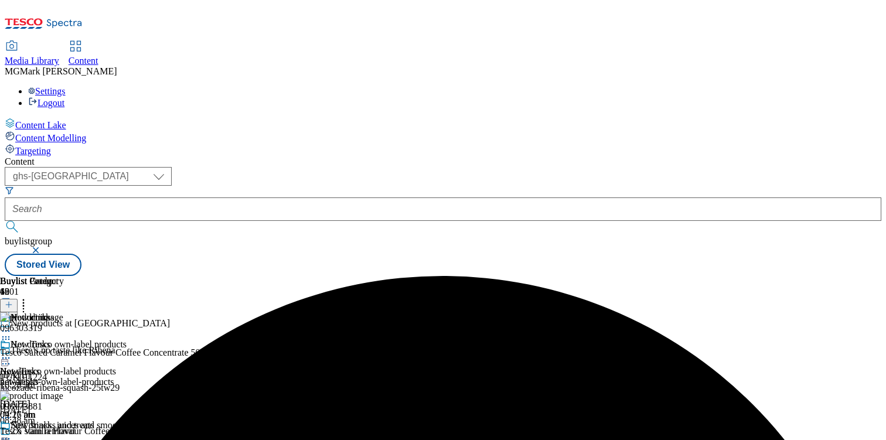
scroll to position [108, 0]
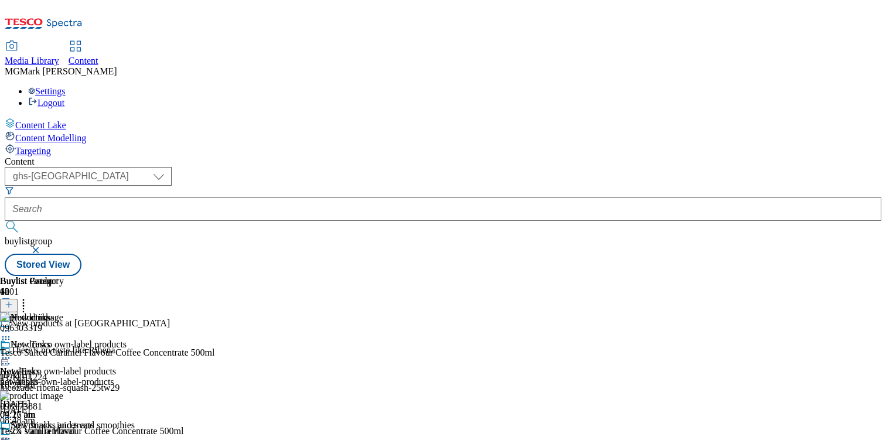
scroll to position [159, 0]
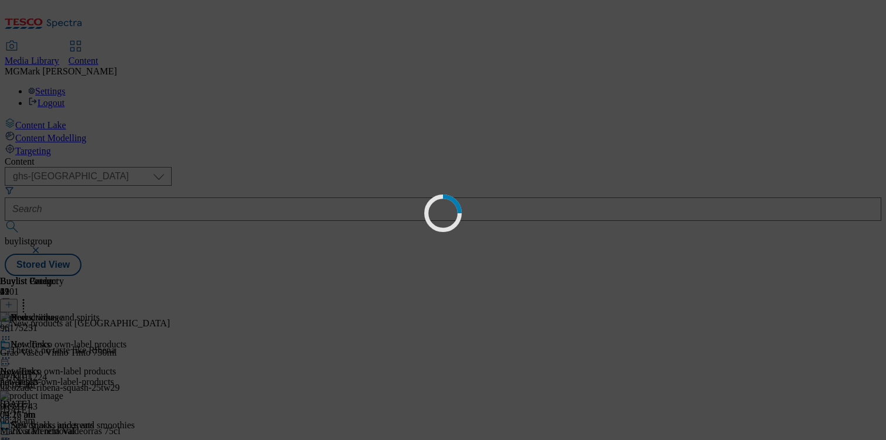
scroll to position [0, 0]
